Goal: Find specific page/section: Locate a particular part of the current website

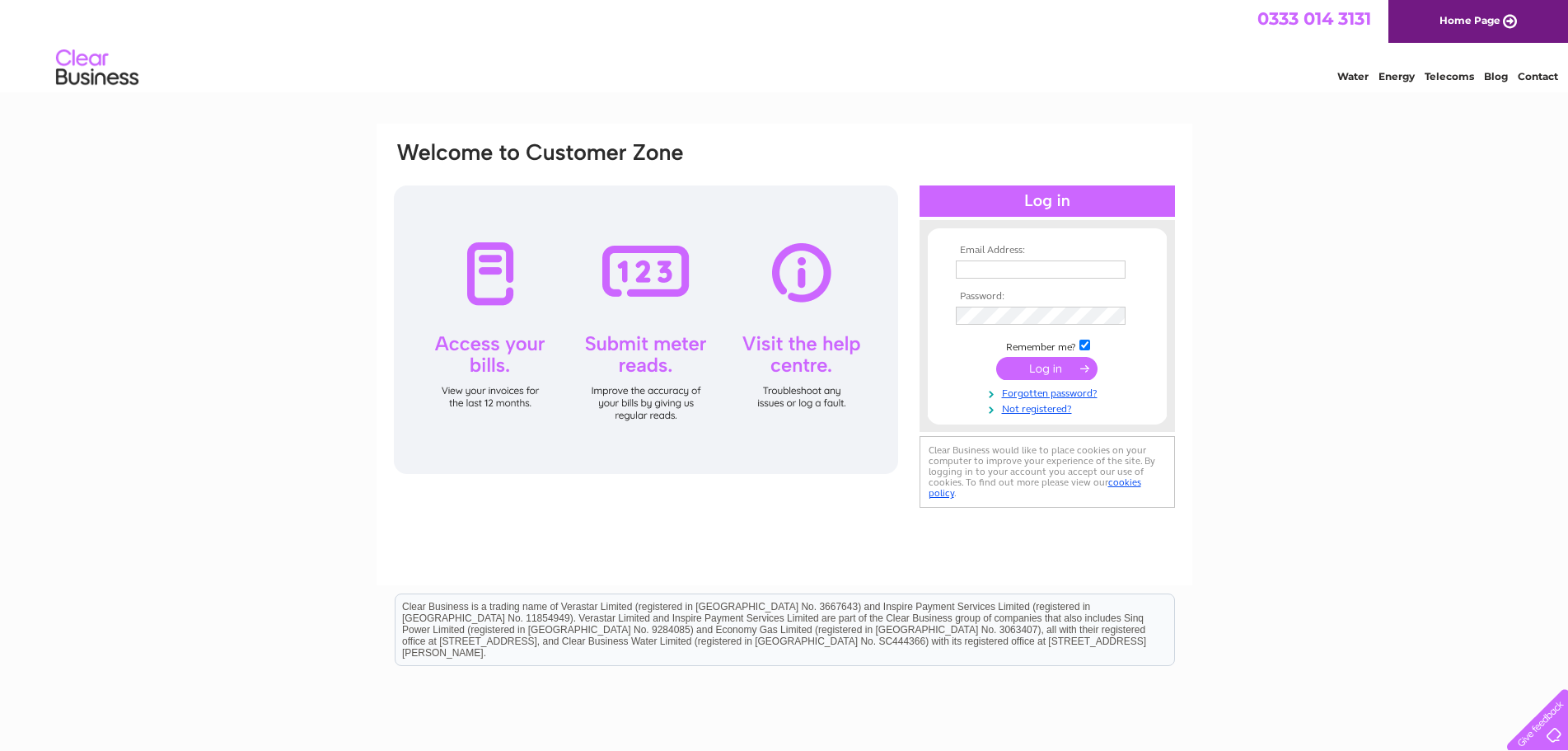
type input "ali@westsidedistribution.com"
click at [1047, 367] on input "submit" at bounding box center [1047, 367] width 101 height 23
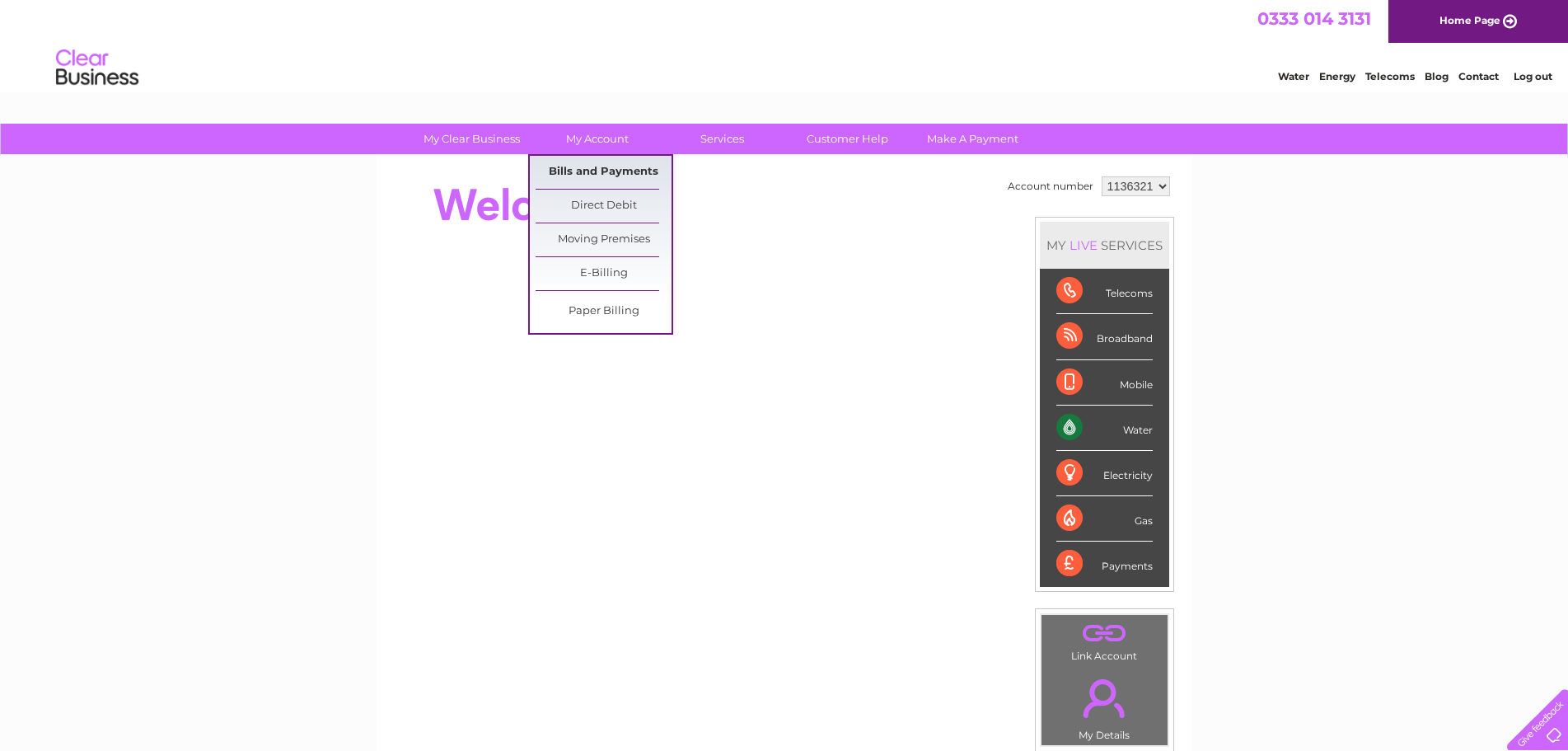
click at [574, 177] on link "Bills and Payments" at bounding box center [603, 171] width 136 height 33
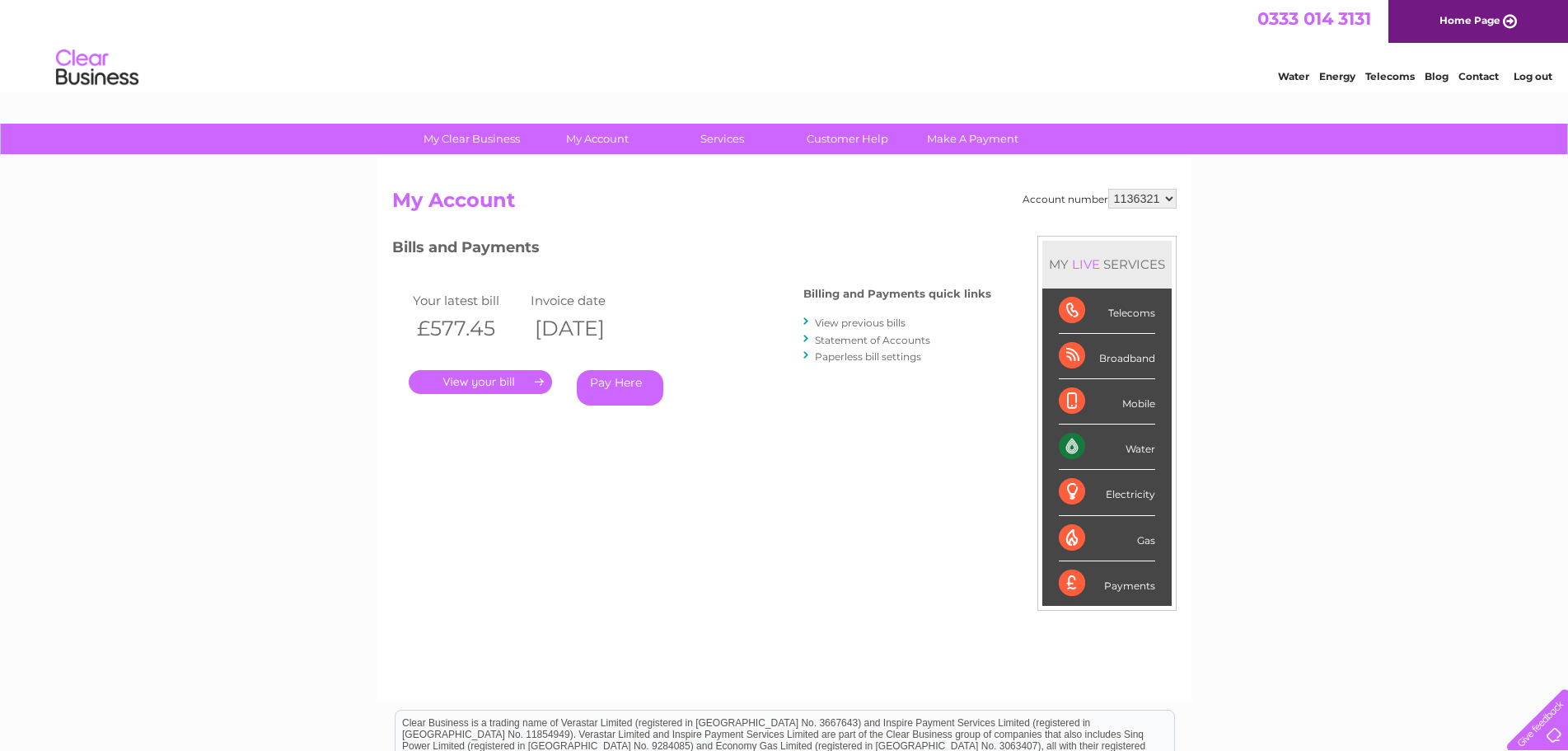
click at [529, 382] on link "." at bounding box center [480, 382] width 144 height 24
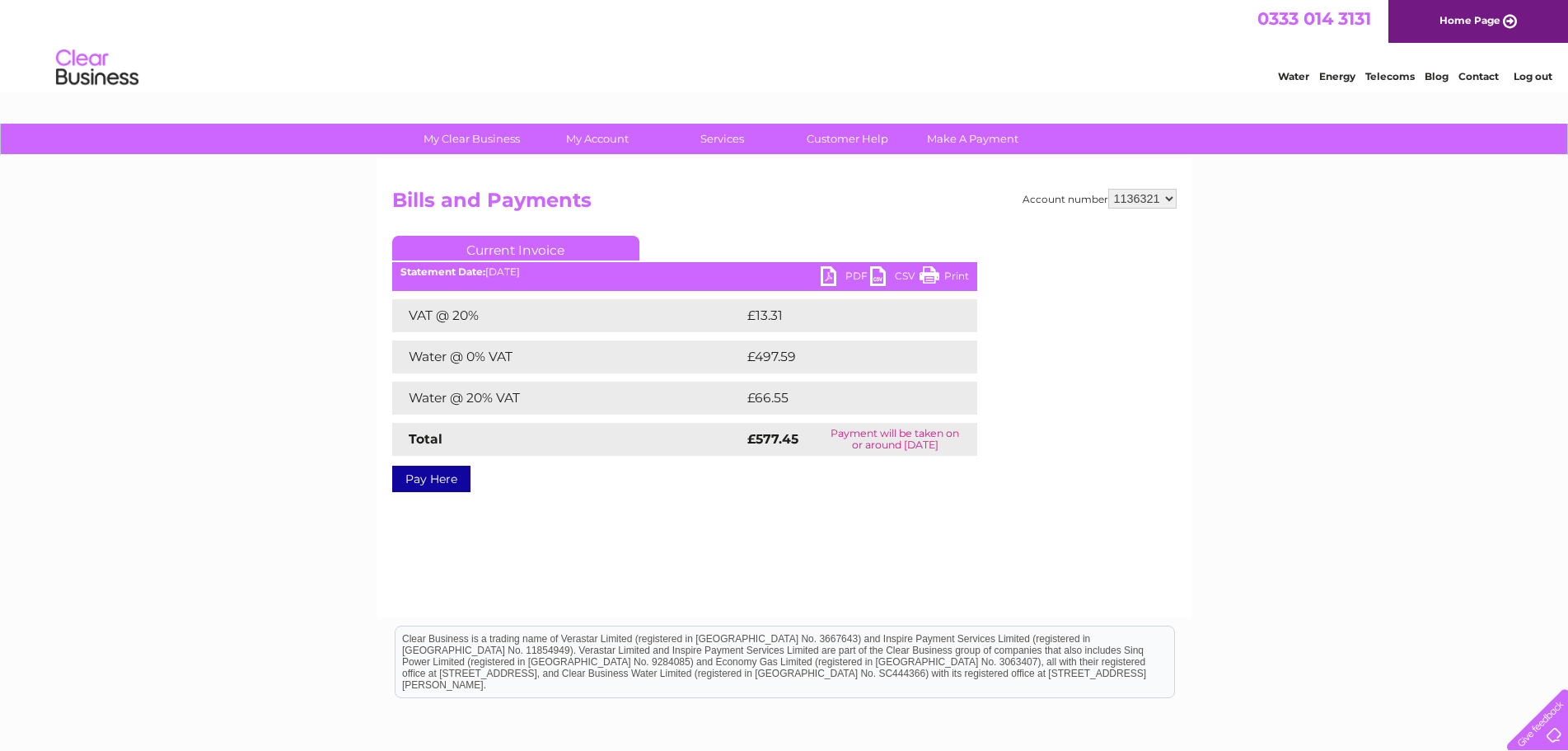
click at [827, 273] on link "PDF" at bounding box center [845, 278] width 50 height 24
